Goal: Task Accomplishment & Management: Manage account settings

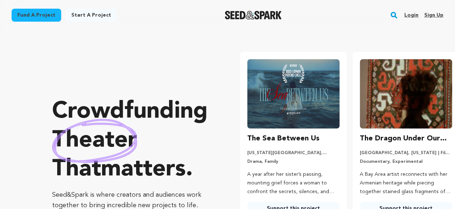
scroll to position [0, 118]
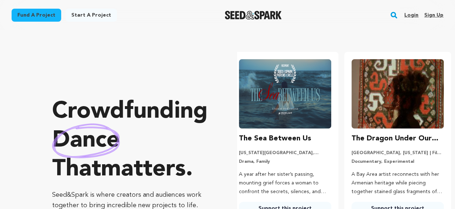
click at [437, 20] on link "Sign up" at bounding box center [433, 15] width 19 height 12
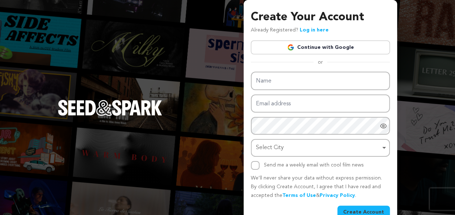
click at [307, 46] on link "Continue with Google" at bounding box center [320, 48] width 139 height 14
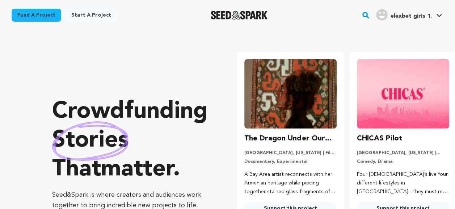
click at [412, 16] on span "elexbet giris 1." at bounding box center [410, 16] width 41 height 6
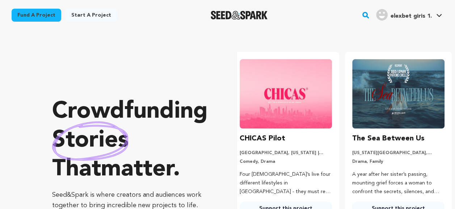
scroll to position [0, 118]
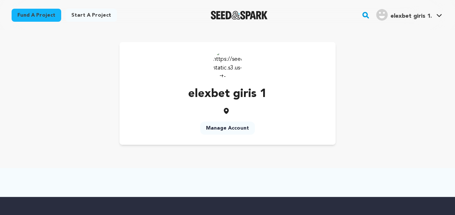
click at [234, 132] on link "Manage Account" at bounding box center [227, 128] width 55 height 13
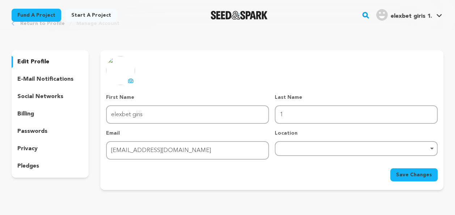
scroll to position [36, 0]
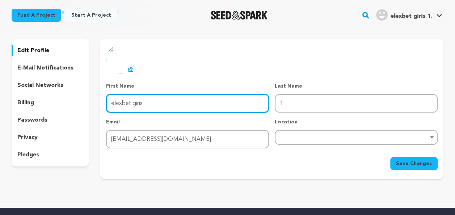
drag, startPoint x: 146, startPoint y: 102, endPoint x: 132, endPoint y: 102, distance: 13.7
click at [132, 102] on input "elexbet giris" at bounding box center [187, 103] width 163 height 18
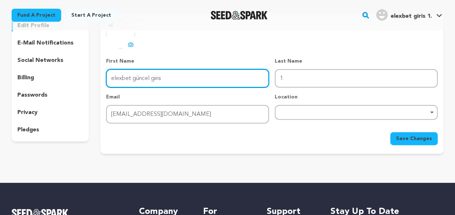
scroll to position [72, 0]
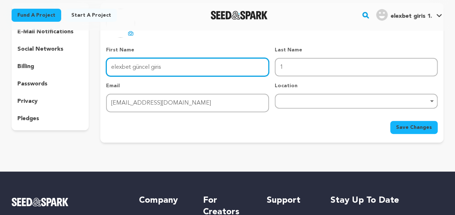
type input "elexbet güncel giris"
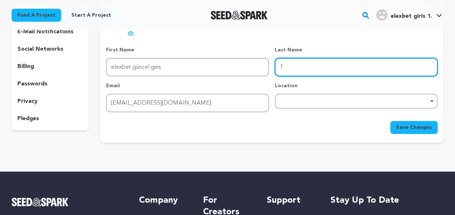
click at [364, 67] on input "1" at bounding box center [356, 67] width 163 height 18
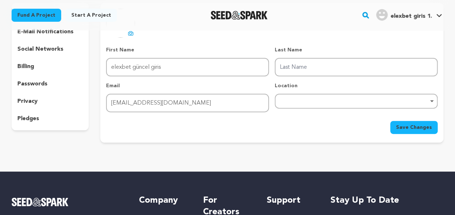
click at [402, 127] on span "Save Changes" at bounding box center [414, 127] width 36 height 7
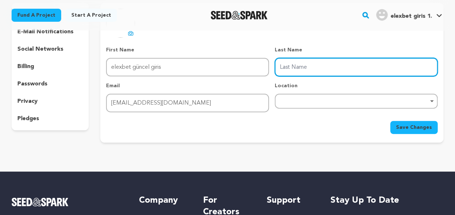
click at [319, 64] on input "Last Name" at bounding box center [356, 67] width 163 height 18
type input "giris"
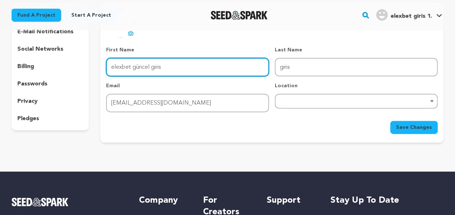
drag, startPoint x: 164, startPoint y: 64, endPoint x: 152, endPoint y: 64, distance: 11.6
click at [152, 64] on input "elexbet güncel giris" at bounding box center [187, 67] width 163 height 18
type input "elexbet güncel"
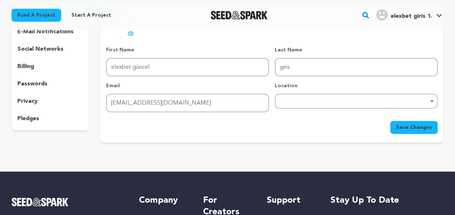
click at [431, 127] on span "Save Changes" at bounding box center [414, 127] width 36 height 7
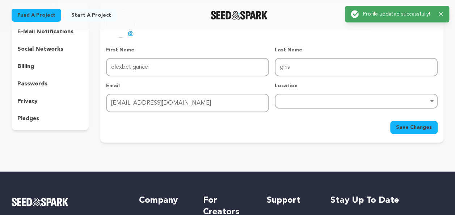
scroll to position [0, 0]
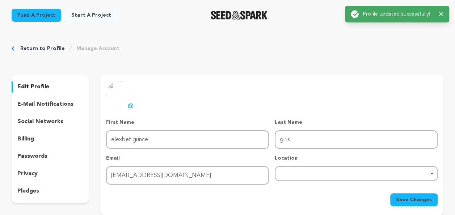
click at [443, 15] on div "Success: Info: Warning: Error: Profile updated successfully! Close notification" at bounding box center [397, 14] width 104 height 17
click at [438, 13] on div "Success: Info: Warning: Error: Profile updated successfully! Close notification" at bounding box center [397, 14] width 93 height 8
click at [439, 13] on icon "button" at bounding box center [441, 14] width 5 height 5
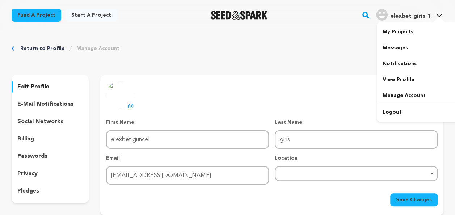
click at [422, 12] on h4 "elexbet giris 1." at bounding box center [410, 16] width 41 height 9
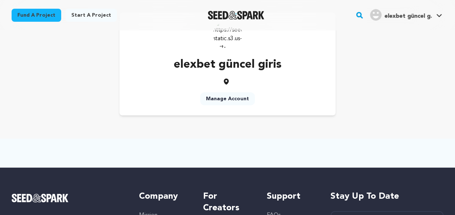
scroll to position [36, 0]
